Goal: Transaction & Acquisition: Obtain resource

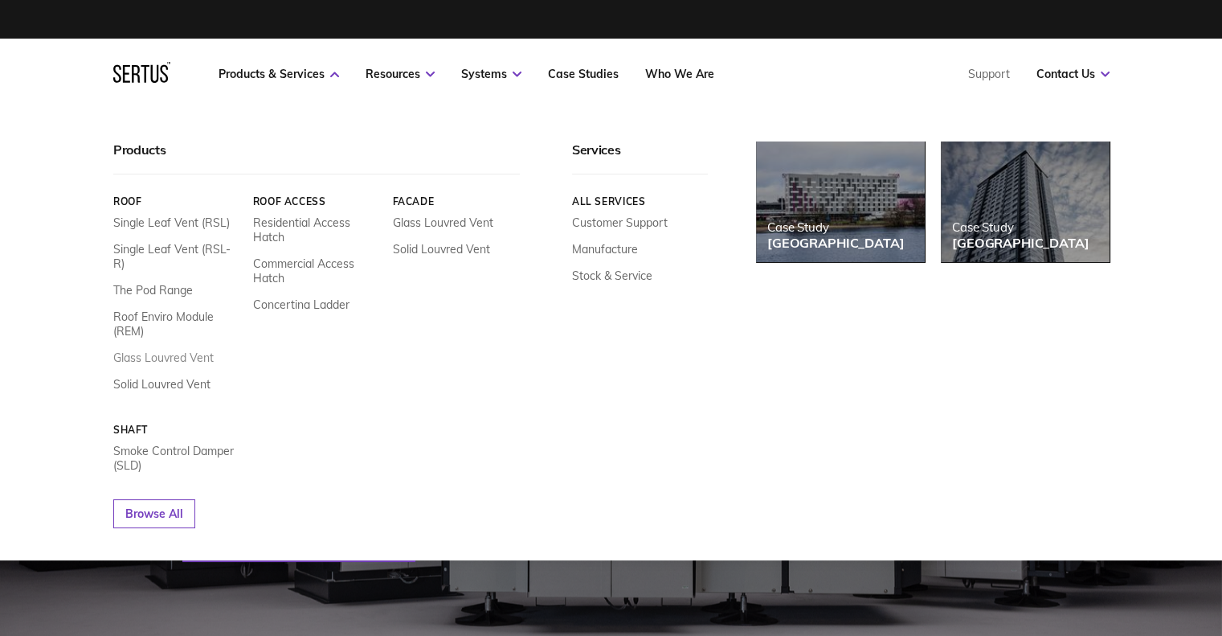
click at [157, 350] on link "Glass Louvred Vent" at bounding box center [163, 357] width 100 height 14
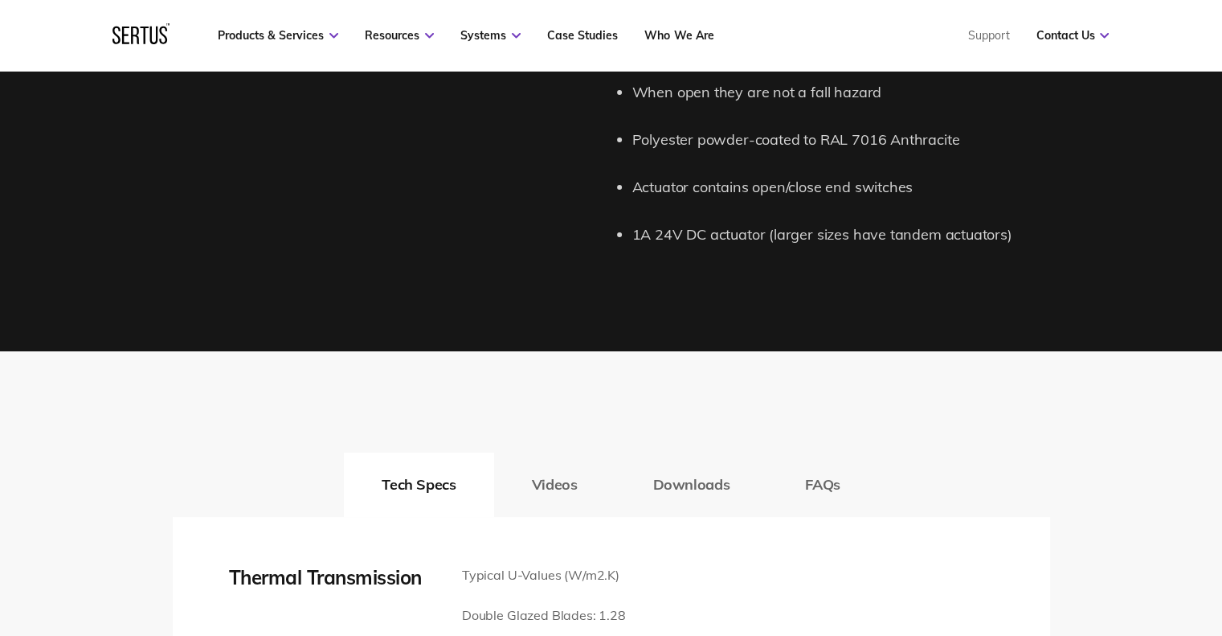
scroll to position [2331, 0]
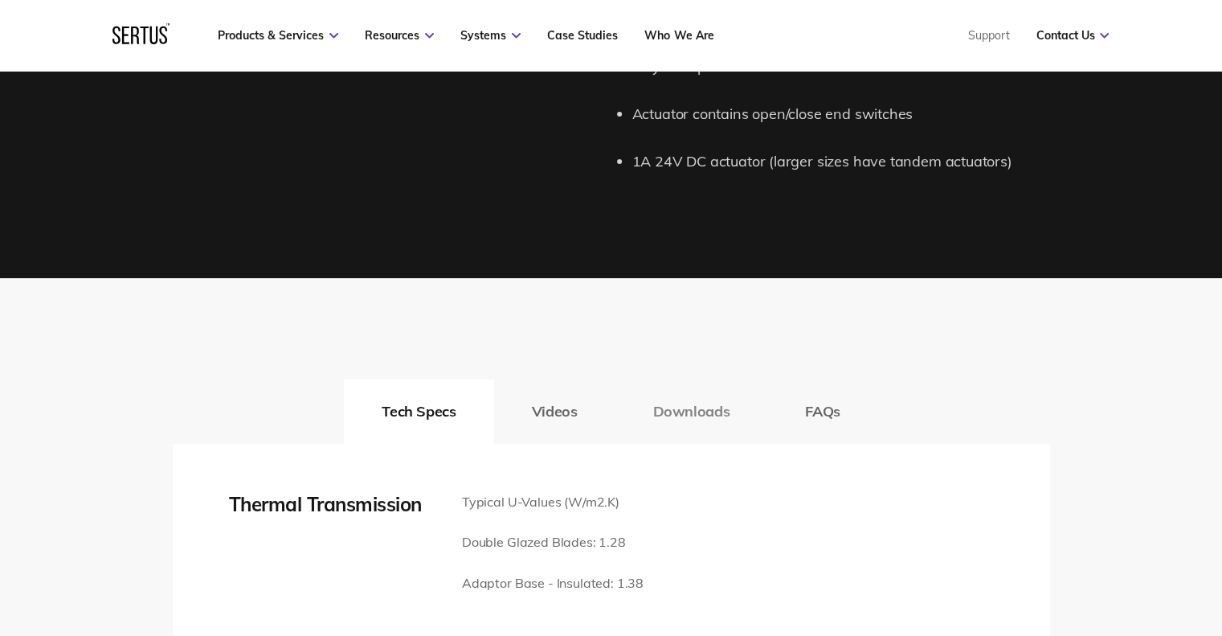
click at [690, 420] on button "Downloads" at bounding box center [691, 411] width 153 height 64
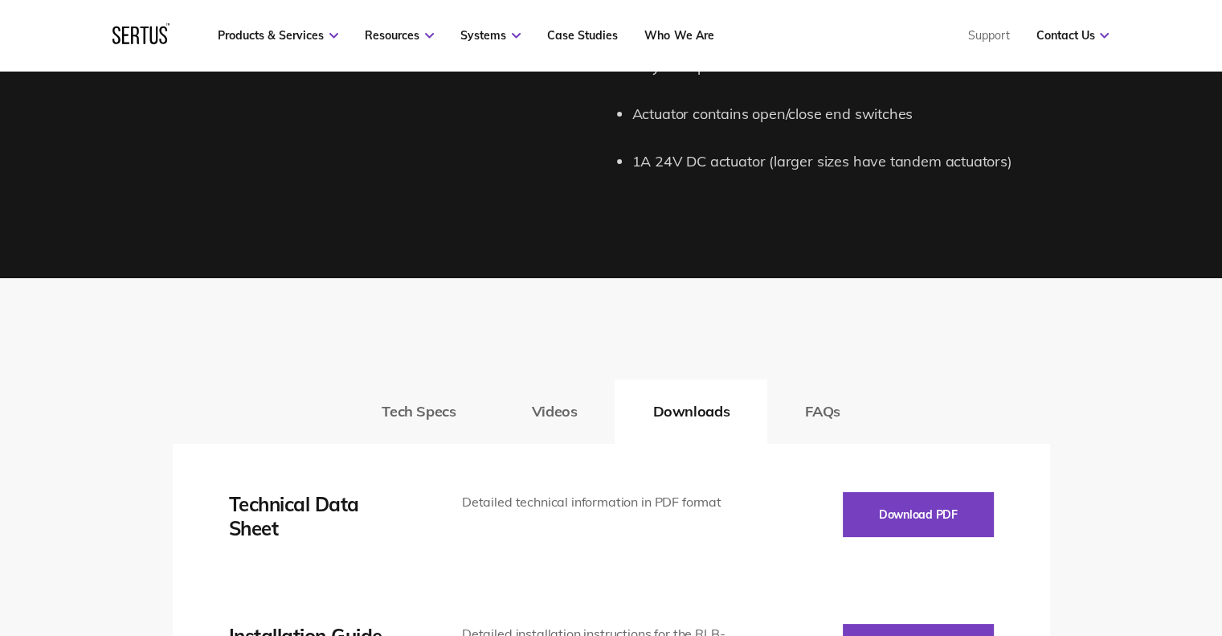
scroll to position [2491, 0]
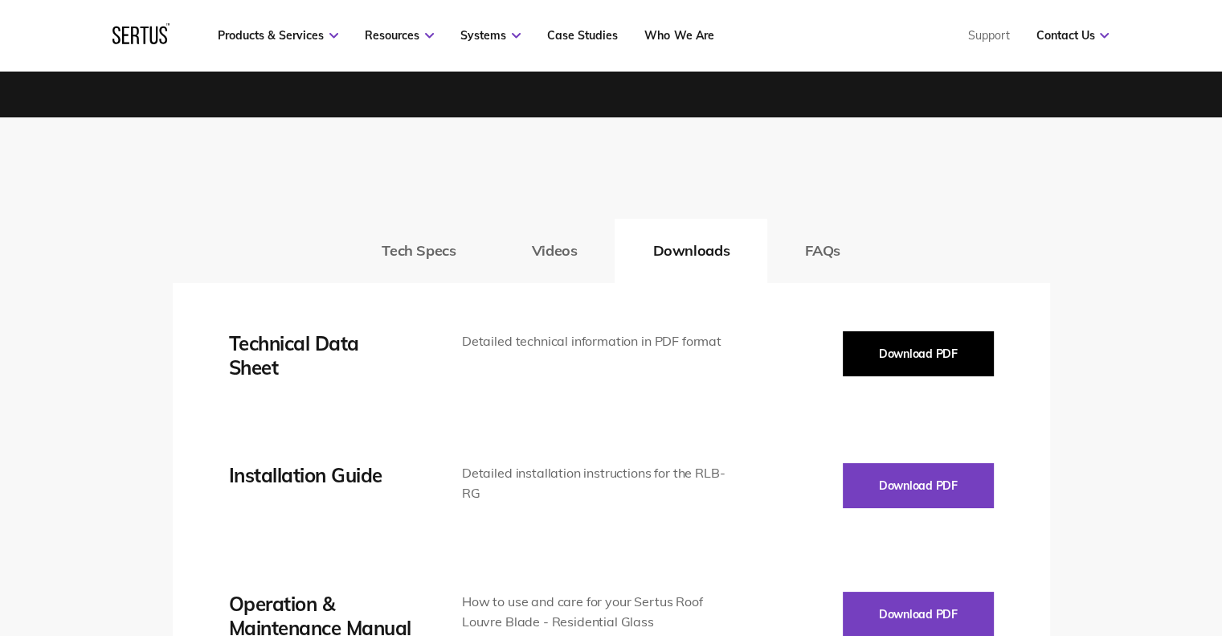
click at [908, 363] on button "Download PDF" at bounding box center [918, 353] width 151 height 45
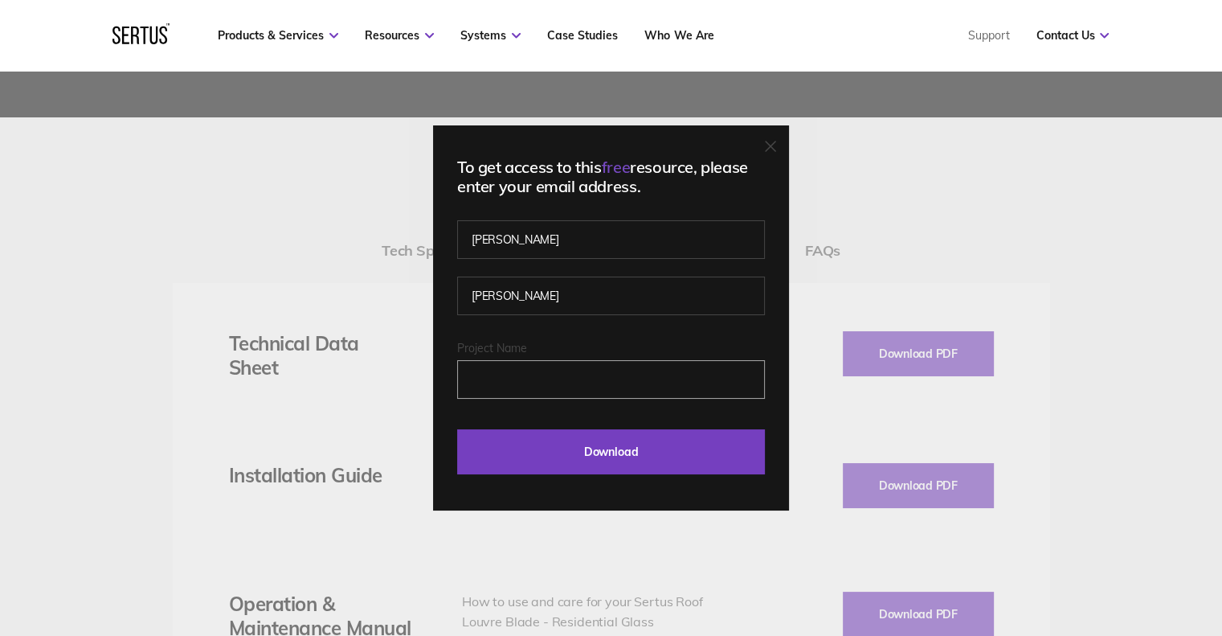
click at [518, 393] on input "Project Name" at bounding box center [611, 379] width 308 height 39
click at [569, 382] on input "Project Name" at bounding box center [611, 379] width 308 height 39
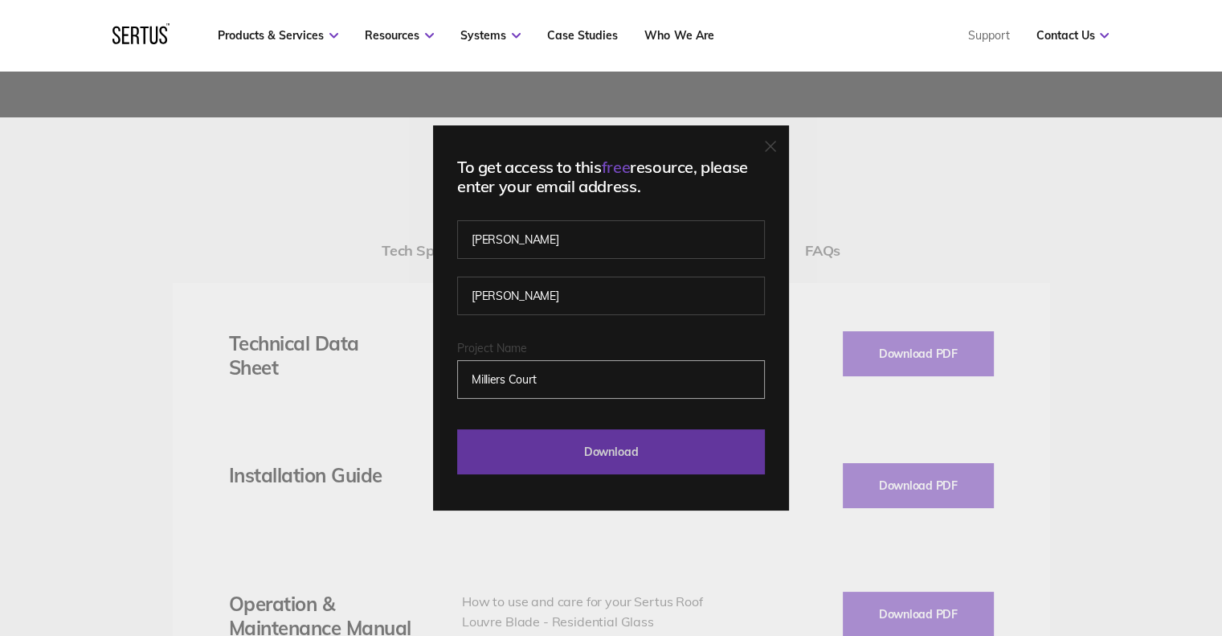
type input "Milliers Court"
click at [577, 454] on input "Download" at bounding box center [611, 451] width 308 height 45
